Goal: Task Accomplishment & Management: Manage account settings

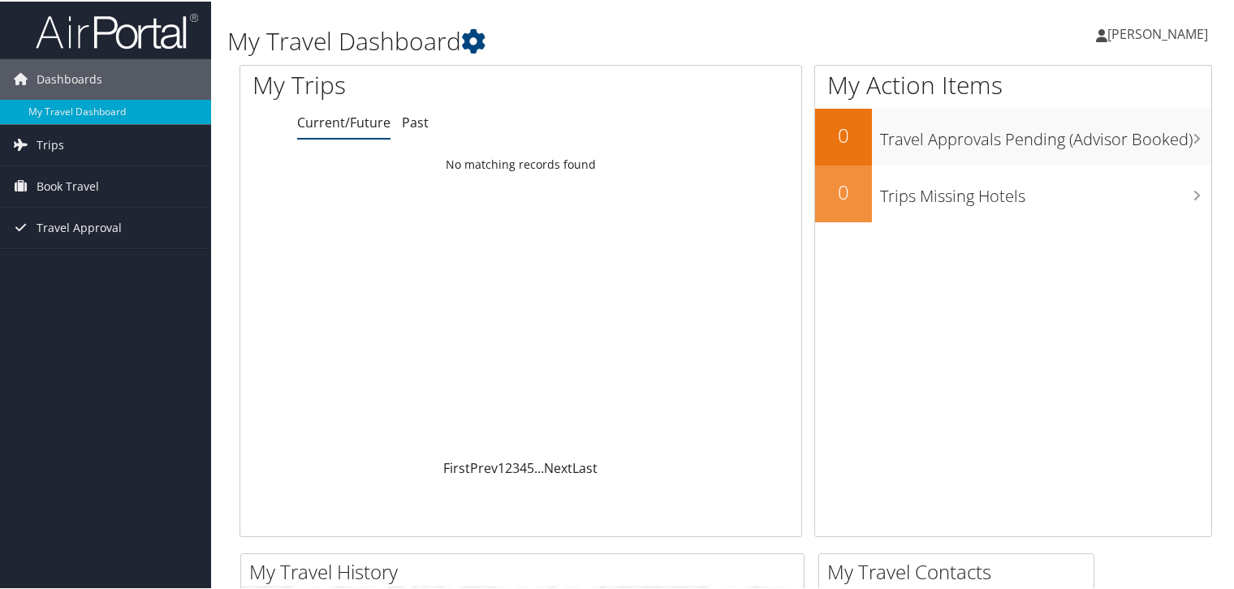
click at [1132, 42] on link "[PERSON_NAME]" at bounding box center [1160, 32] width 128 height 49
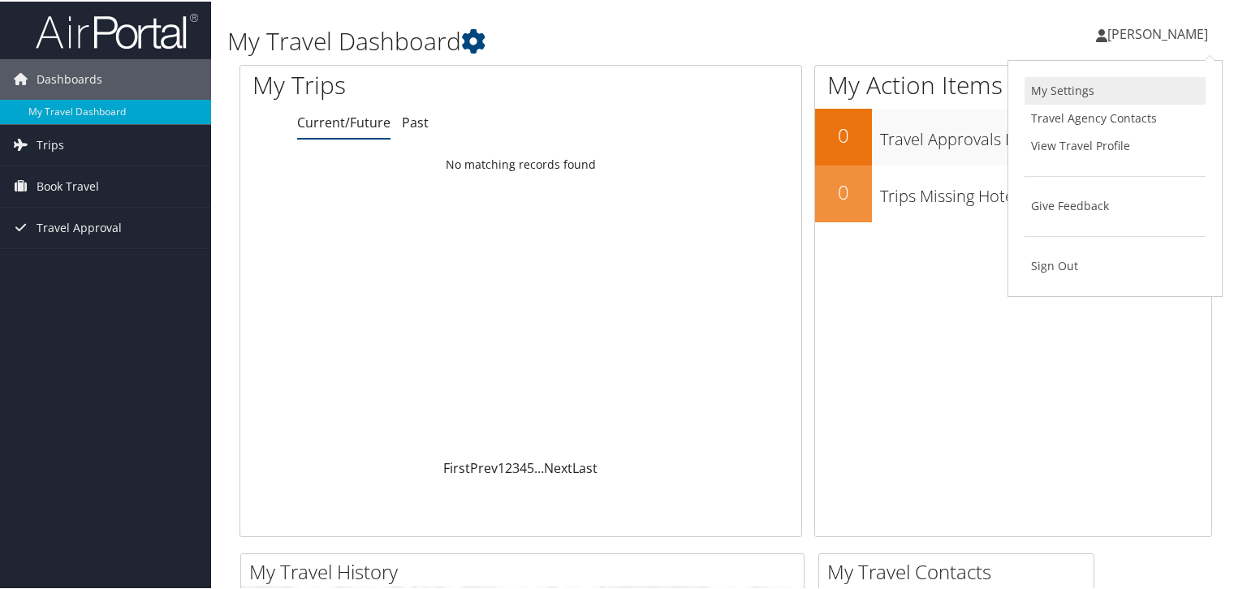
click at [1064, 87] on link "My Settings" at bounding box center [1115, 90] width 181 height 28
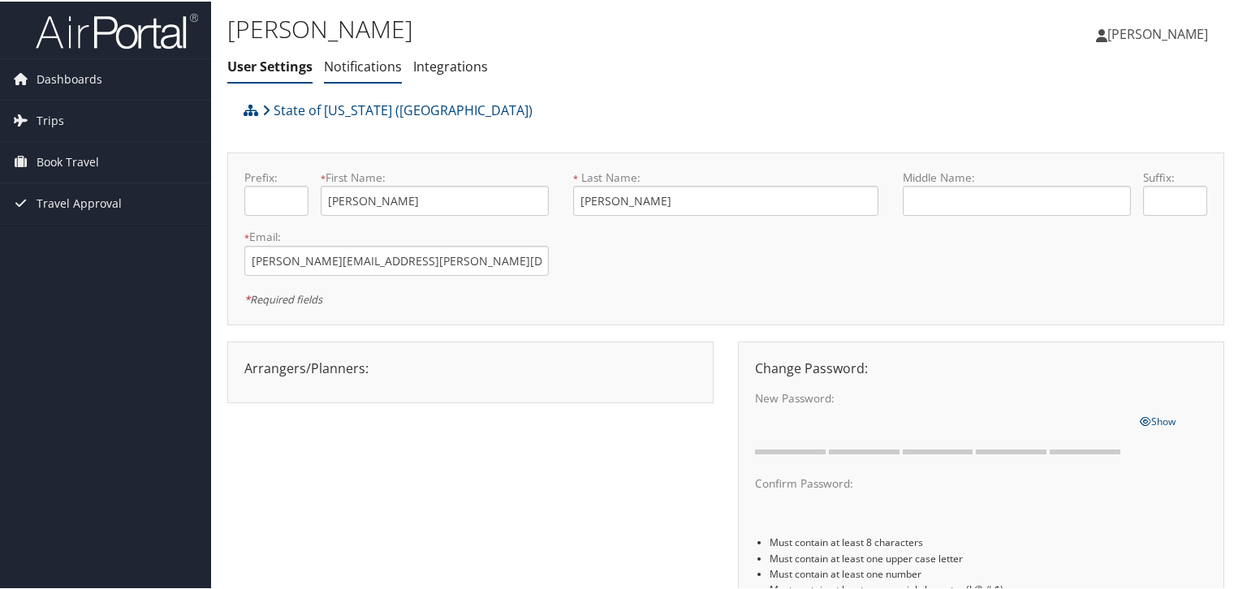
click at [366, 59] on link "Notifications" at bounding box center [363, 65] width 78 height 18
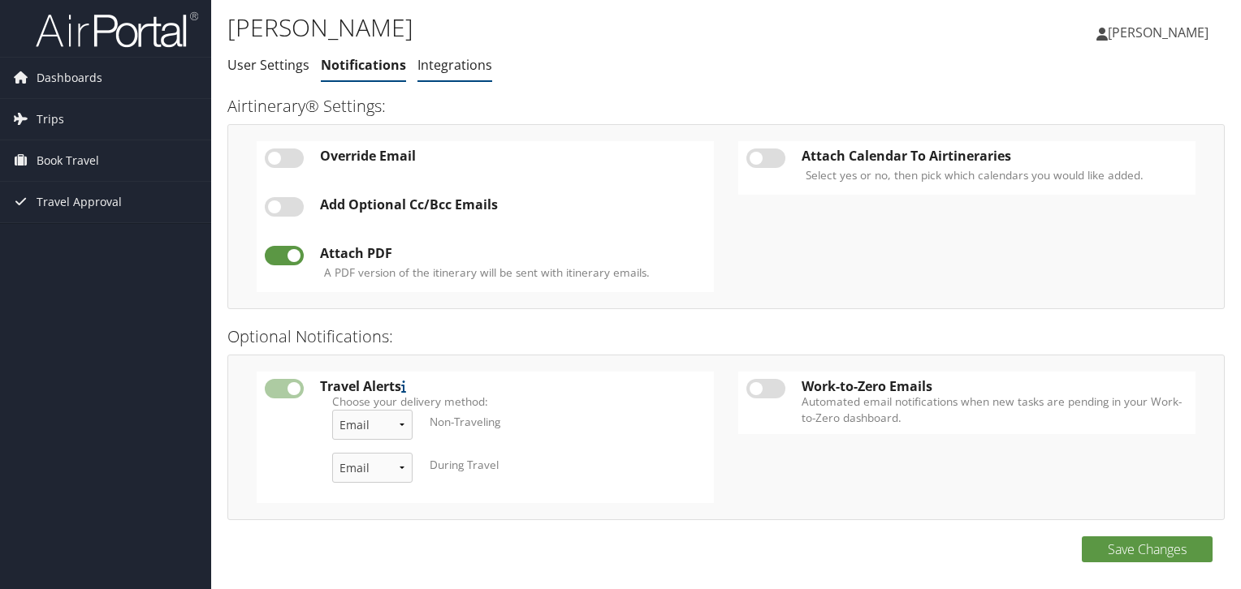
click at [460, 64] on link "Integrations" at bounding box center [454, 65] width 75 height 18
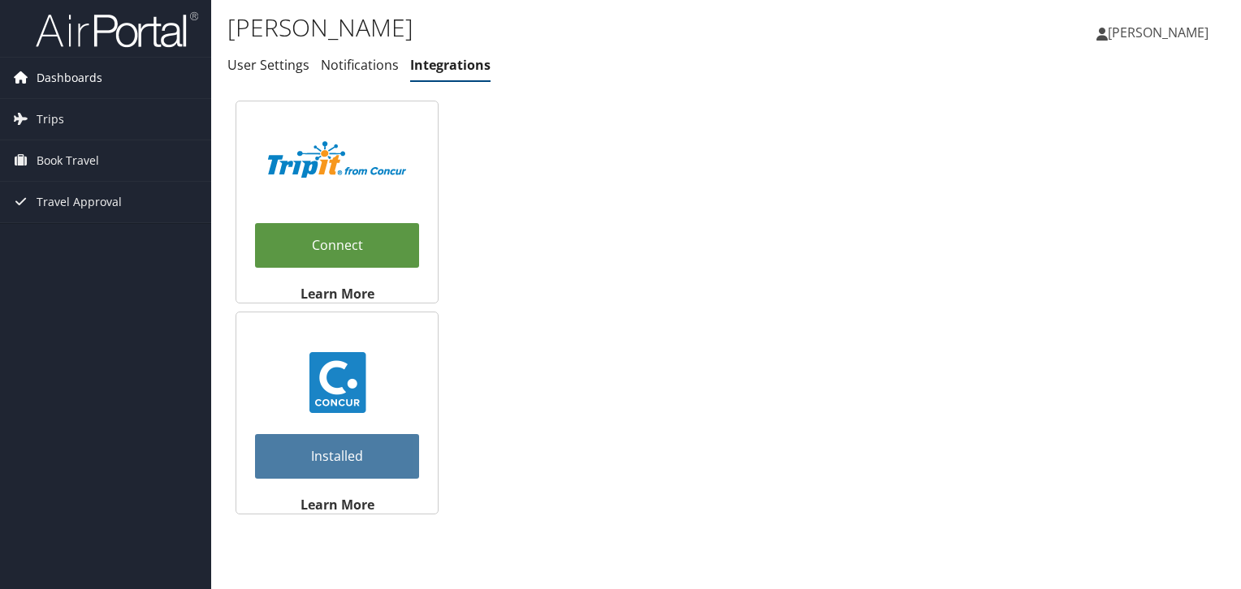
click at [86, 82] on span "Dashboards" at bounding box center [70, 78] width 66 height 41
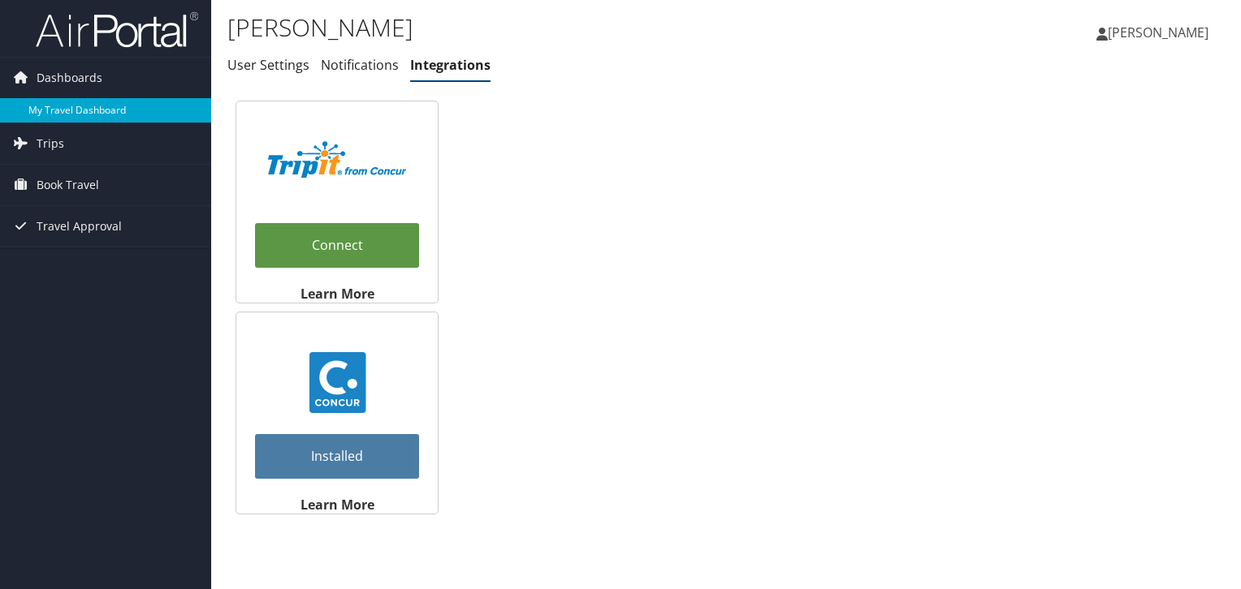
click at [80, 108] on link "My Travel Dashboard" at bounding box center [105, 110] width 211 height 24
